Goal: Complete application form

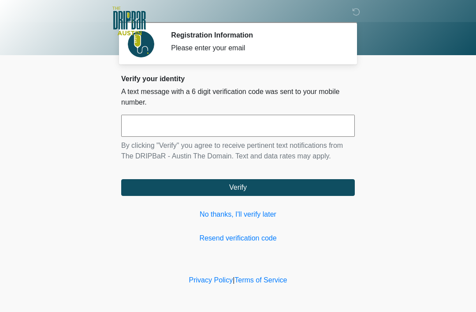
click at [251, 215] on link "No thanks, I'll verify later" at bounding box center [238, 214] width 234 height 11
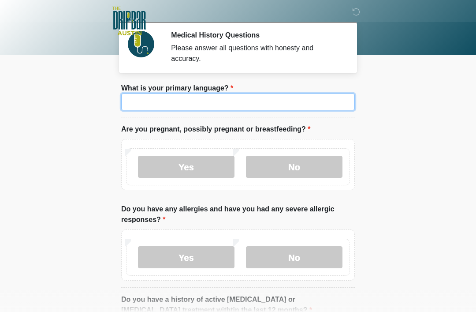
click at [252, 97] on input "What is your primary language?" at bounding box center [238, 101] width 234 height 17
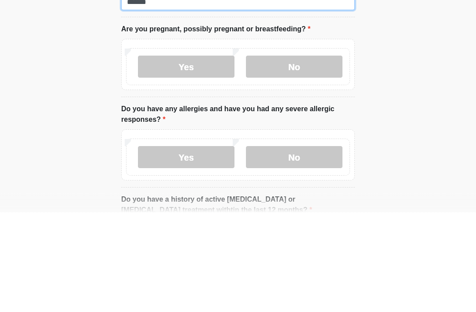
type input "*******"
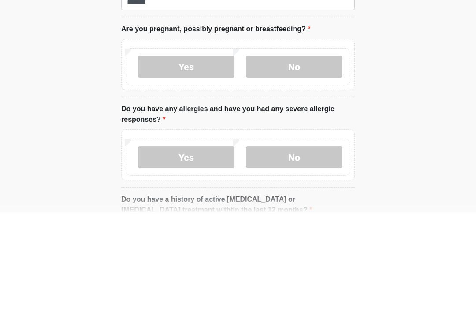
click at [298, 156] on label "No" at bounding box center [294, 167] width 97 height 22
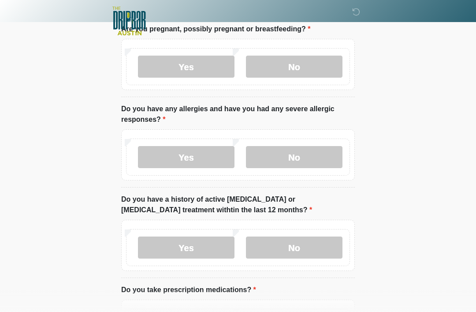
click at [193, 156] on label "Yes" at bounding box center [186, 157] width 97 height 22
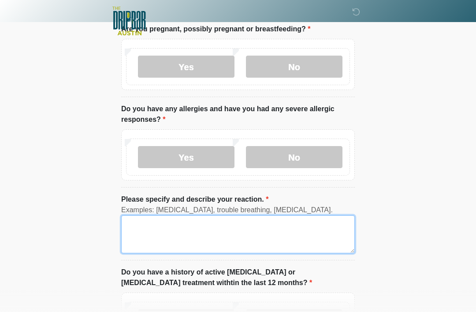
click at [203, 222] on textarea "Please specify and describe your reaction." at bounding box center [238, 234] width 234 height 38
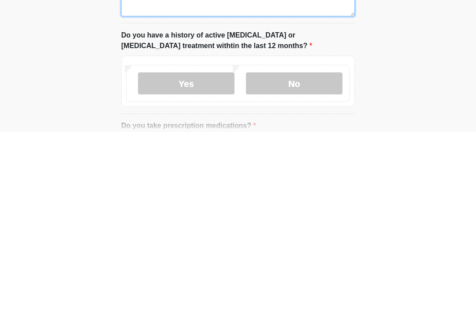
scroll to position [162, 0]
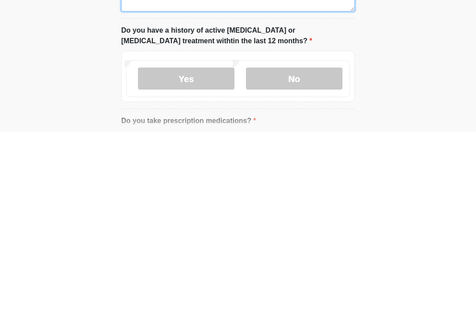
type textarea "**********"
click at [294, 247] on label "No" at bounding box center [294, 258] width 97 height 22
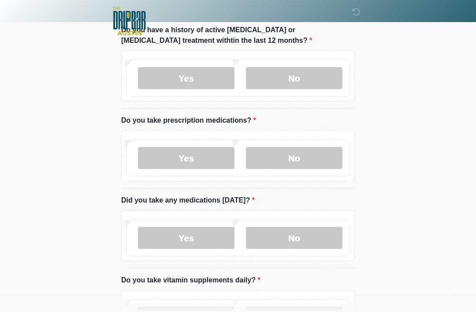
click at [303, 149] on label "No" at bounding box center [294, 158] width 97 height 22
click at [291, 236] on label "No" at bounding box center [294, 238] width 97 height 22
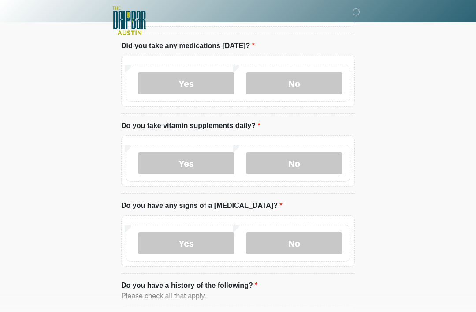
scroll to position [496, 0]
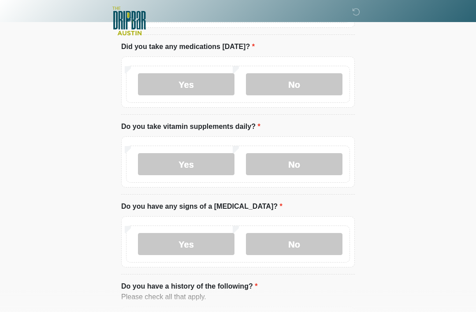
click at [302, 164] on label "No" at bounding box center [294, 164] width 97 height 22
click at [296, 233] on label "No" at bounding box center [294, 244] width 97 height 22
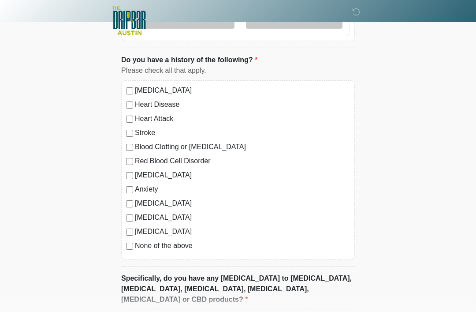
scroll to position [722, 0]
click at [129, 193] on div "High Blood Pressure Heart Disease Heart Attack Stroke Blood Clotting or Bleedin…" at bounding box center [238, 169] width 234 height 179
click at [128, 194] on div "High Blood Pressure Heart Disease Heart Attack Stroke Blood Clotting or Bleedin…" at bounding box center [238, 169] width 234 height 179
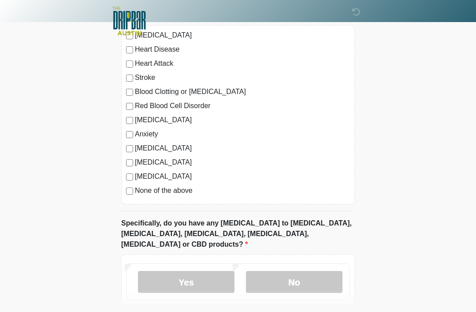
scroll to position [808, 0]
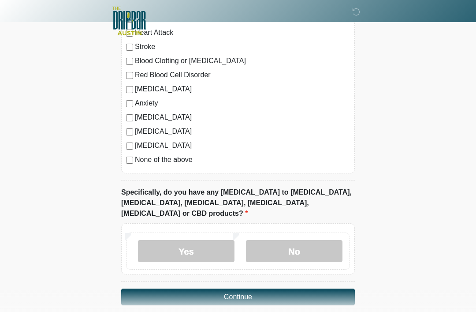
click at [301, 240] on label "No" at bounding box center [294, 251] width 97 height 22
click at [276, 288] on button "Continue" at bounding box center [238, 296] width 234 height 17
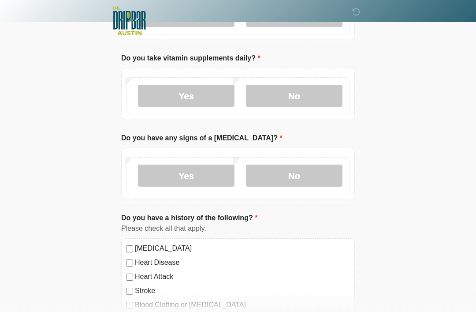
scroll to position [0, 0]
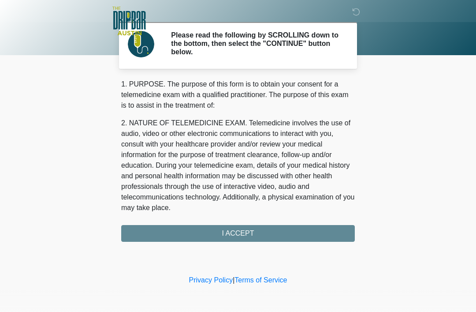
click at [265, 232] on div "1. PURPOSE. The purpose of this form is to obtain your consent for a telemedici…" at bounding box center [238, 160] width 234 height 163
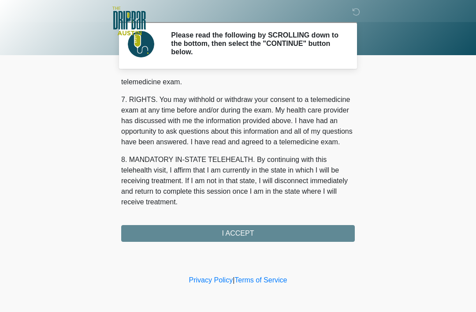
scroll to position [387, 0]
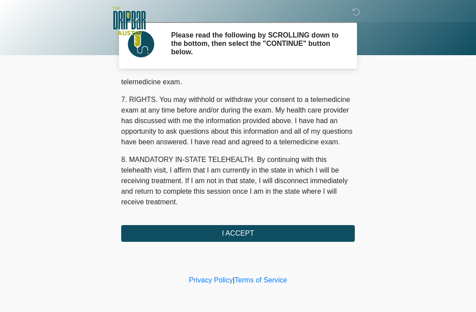
click at [262, 232] on button "I ACCEPT" at bounding box center [238, 233] width 234 height 17
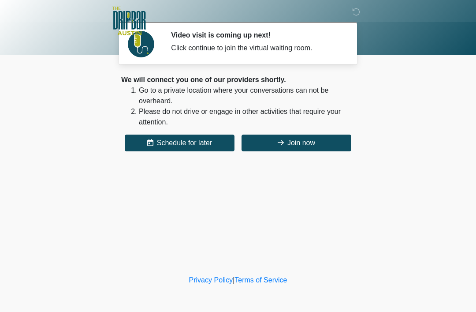
click at [316, 143] on button "Join now" at bounding box center [297, 142] width 110 height 17
